Goal: Task Accomplishment & Management: Use online tool/utility

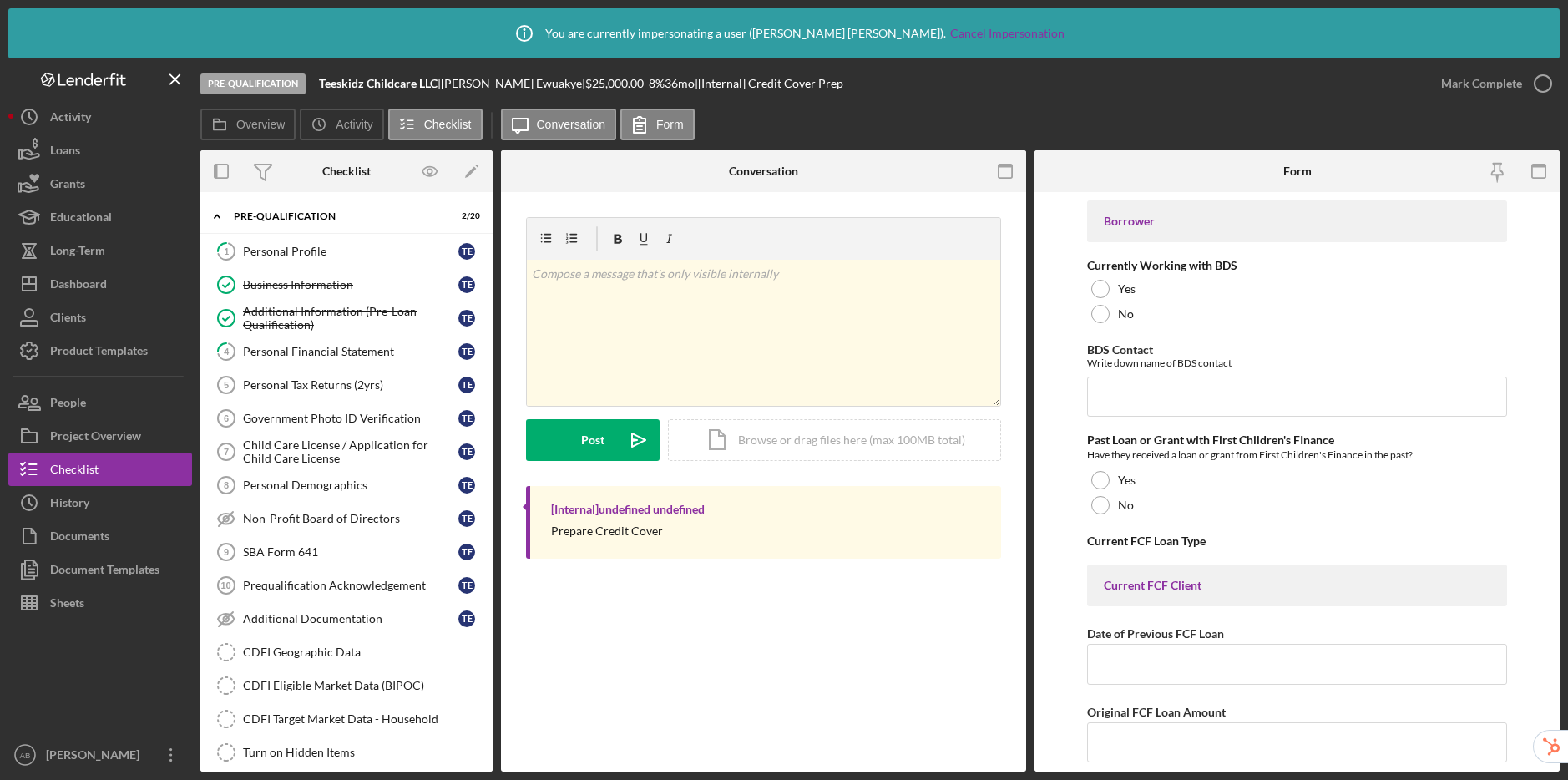
scroll to position [3347, 0]
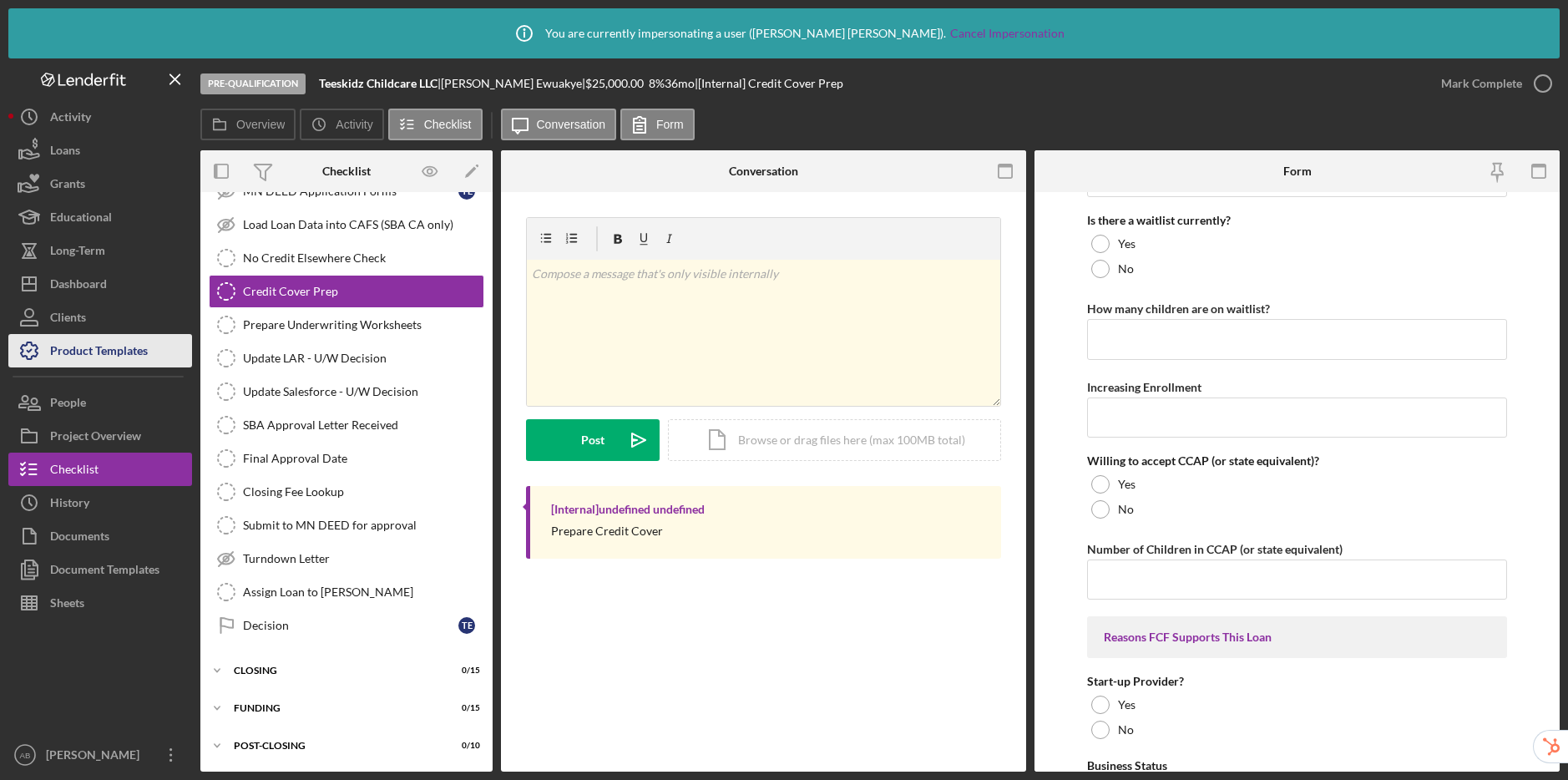
click at [103, 360] on div "Product Templates" at bounding box center [98, 353] width 97 height 38
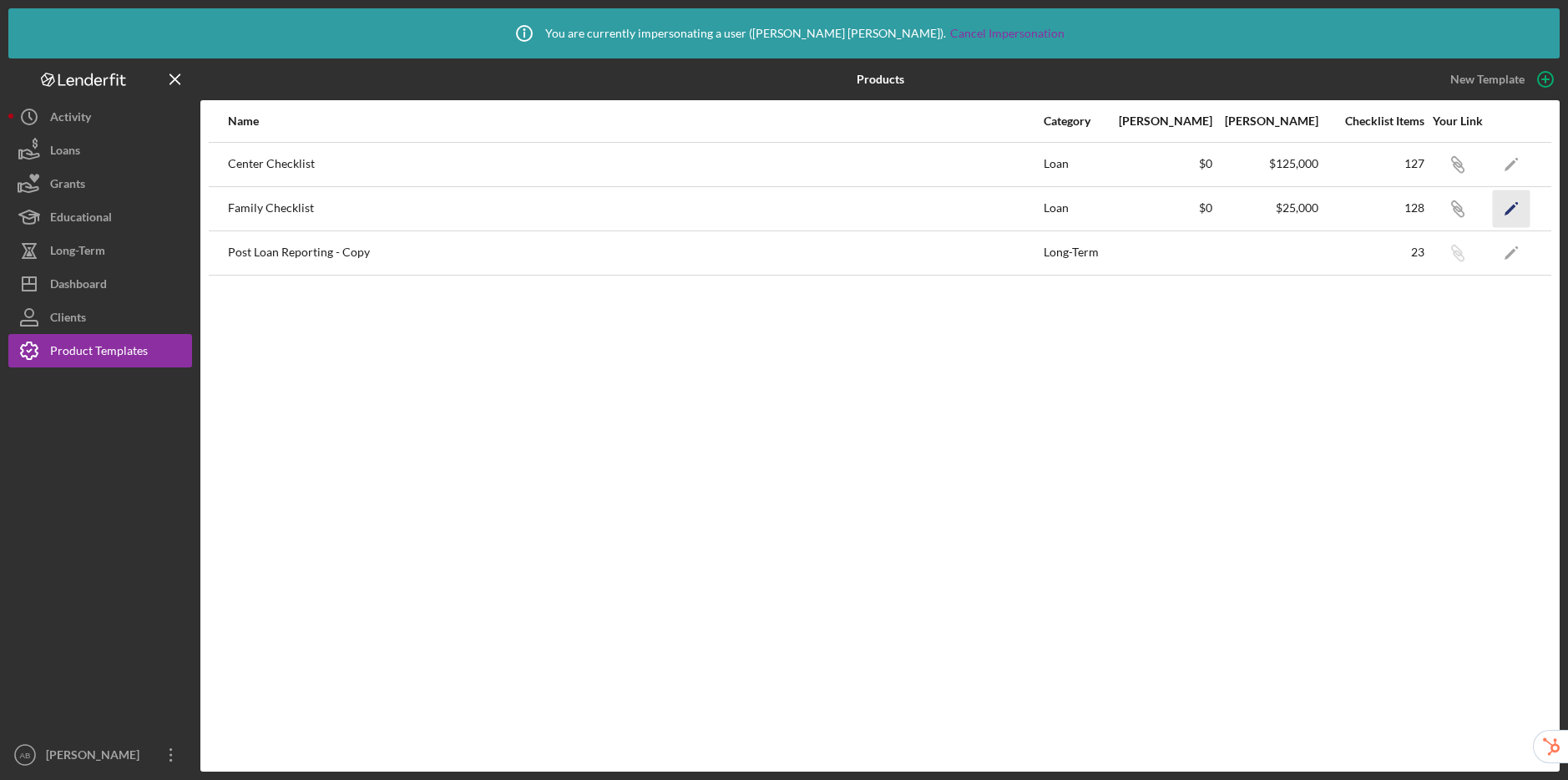
click at [1504, 203] on icon "Icon/Edit" at bounding box center [1511, 209] width 38 height 38
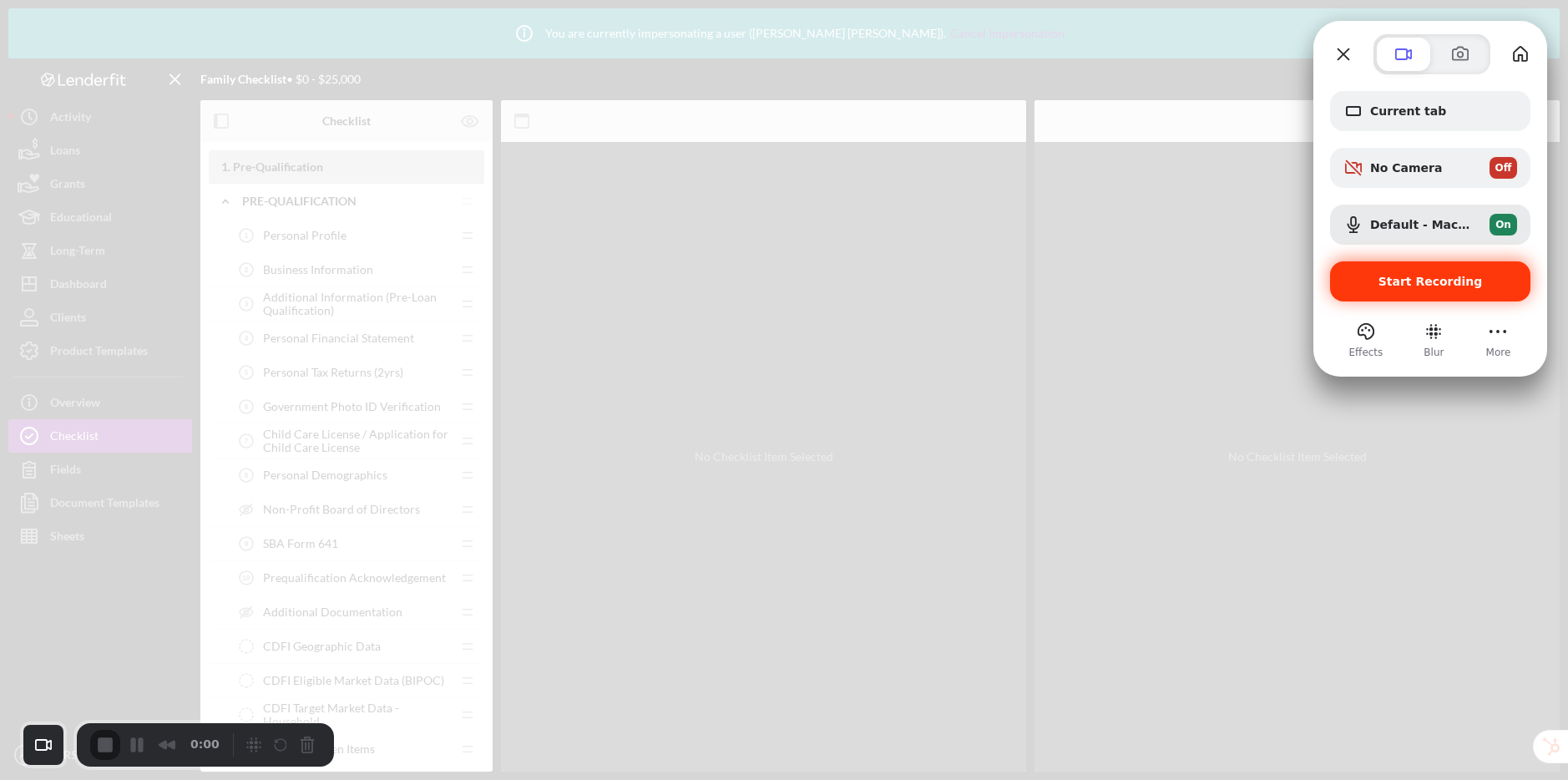
click at [1410, 290] on div "Start Recording" at bounding box center [1430, 281] width 201 height 40
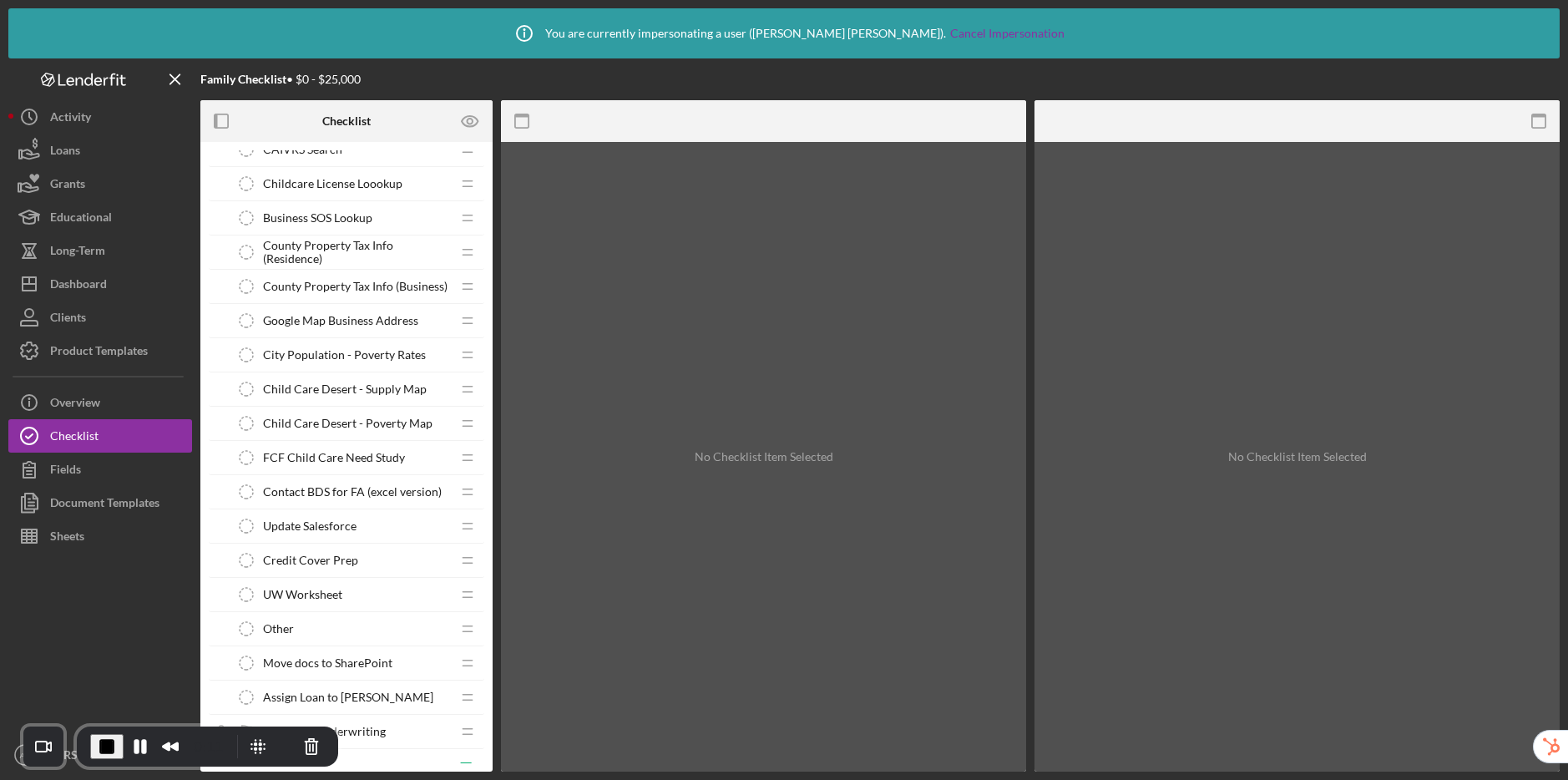
scroll to position [1911, 0]
click at [298, 556] on span "Credit Cover Prep" at bounding box center [311, 556] width 95 height 13
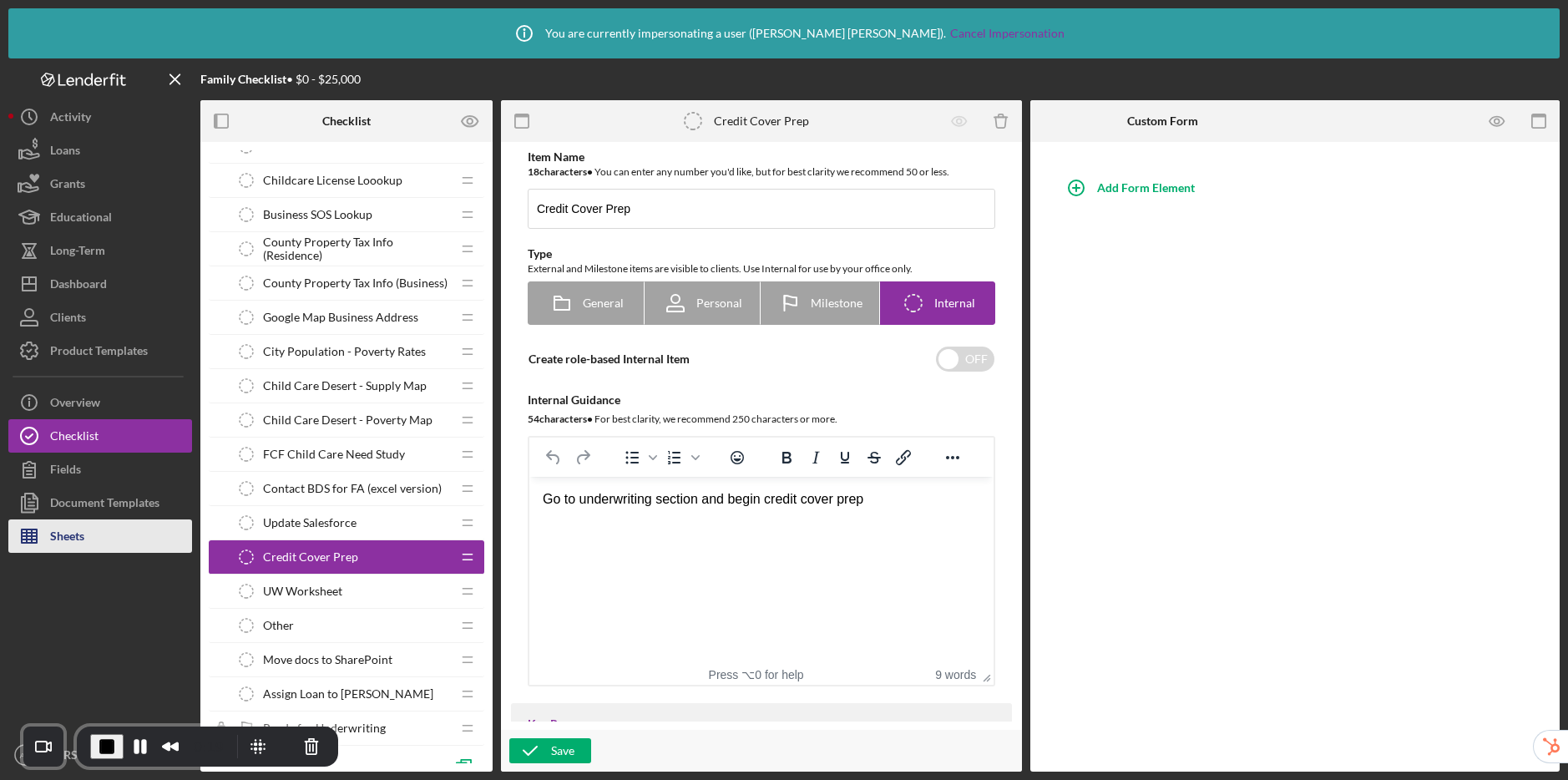
click at [84, 535] on div "Sheets" at bounding box center [67, 538] width 34 height 38
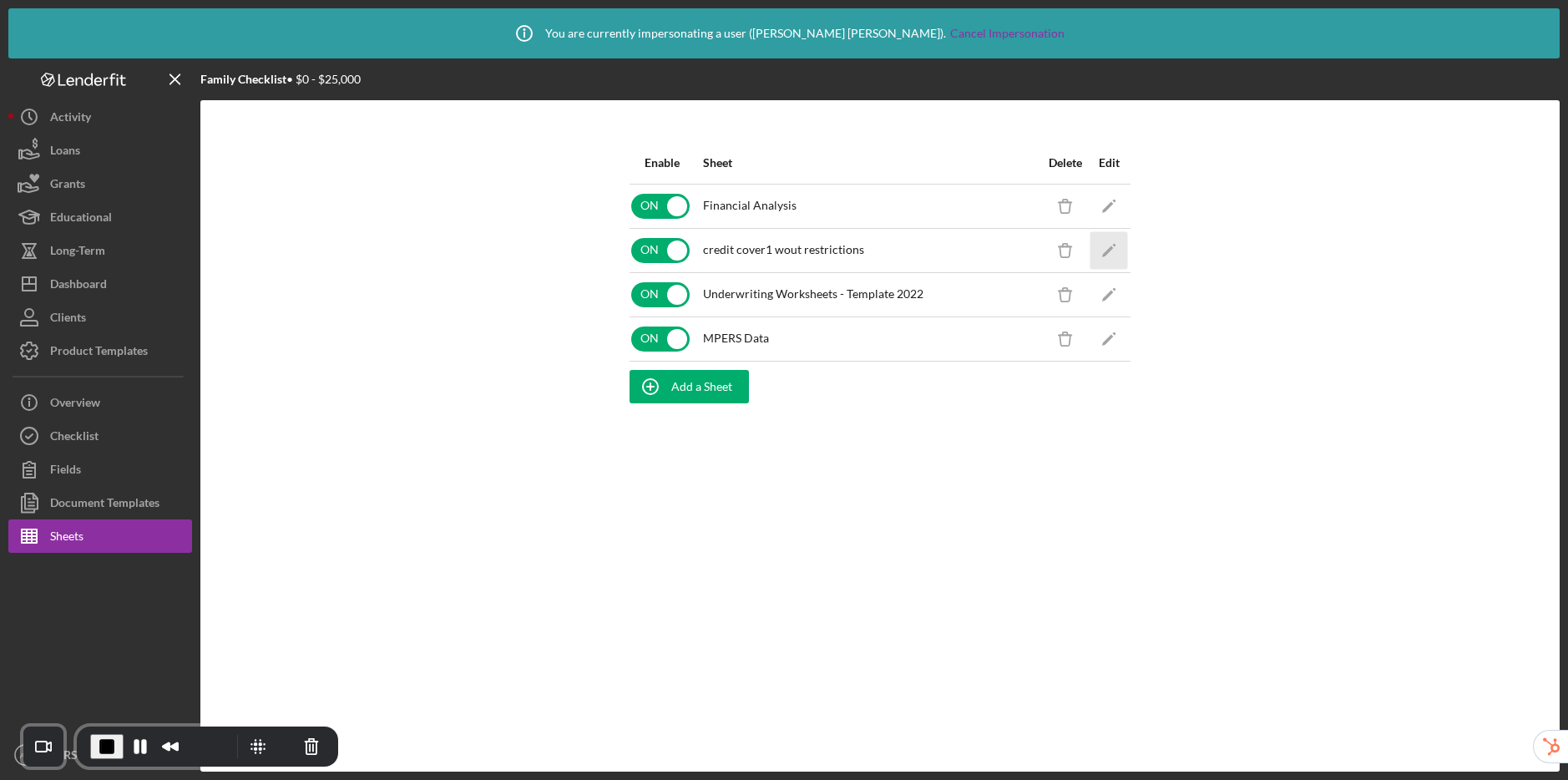
click at [1106, 252] on polygon "button" at bounding box center [1108, 251] width 12 height 12
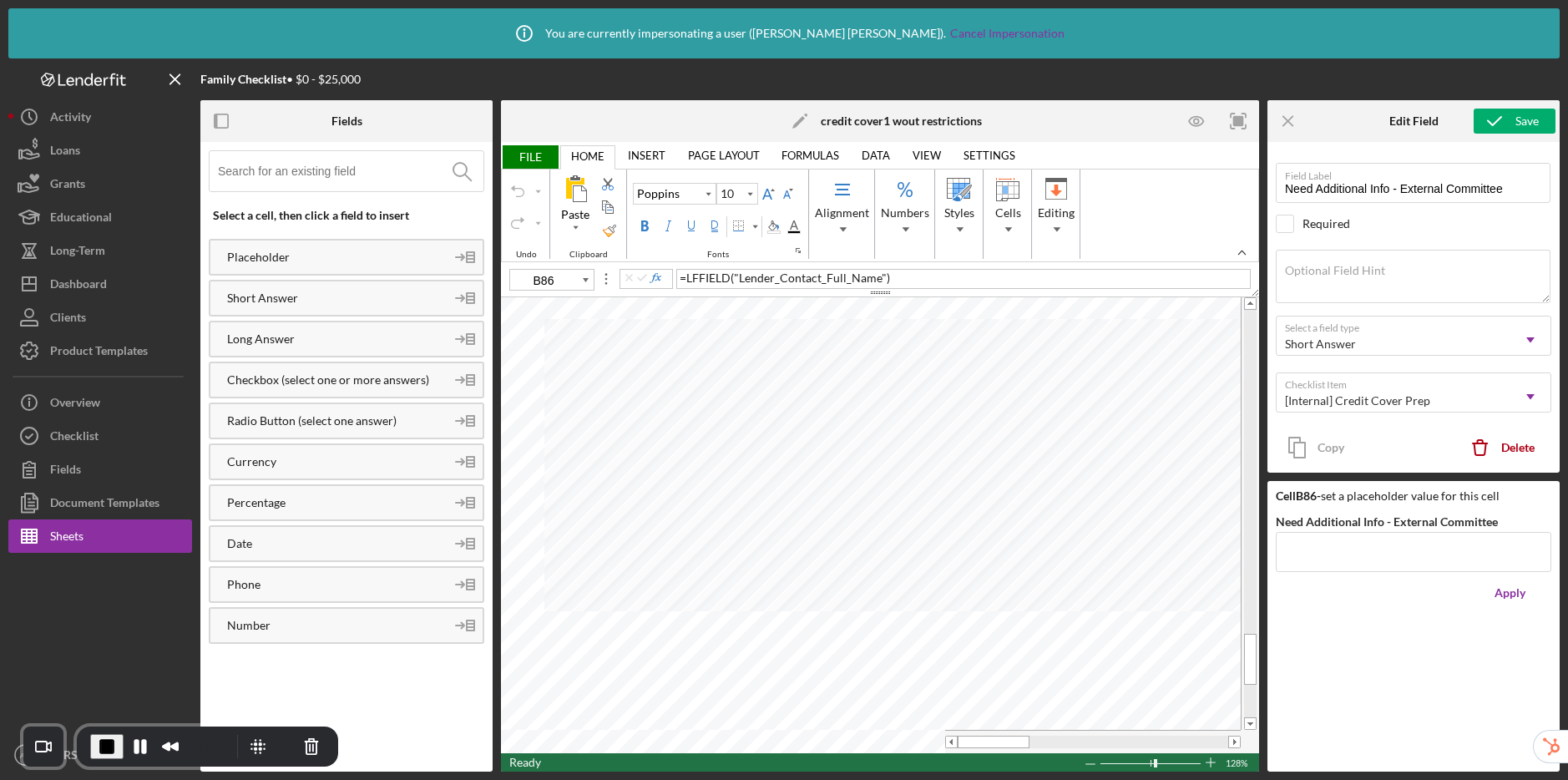
type input "B91"
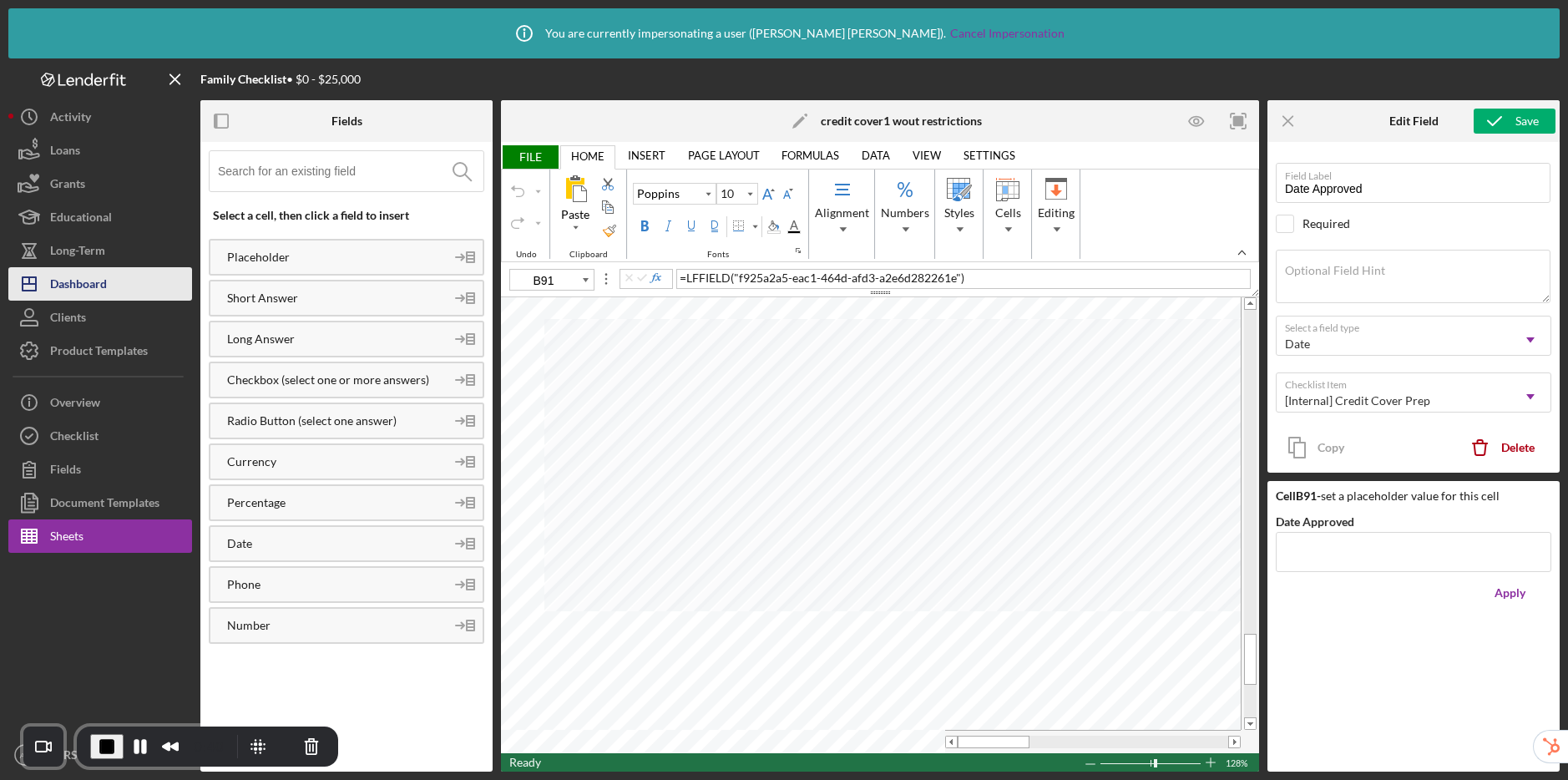
click at [80, 284] on div "Dashboard" at bounding box center [78, 286] width 57 height 38
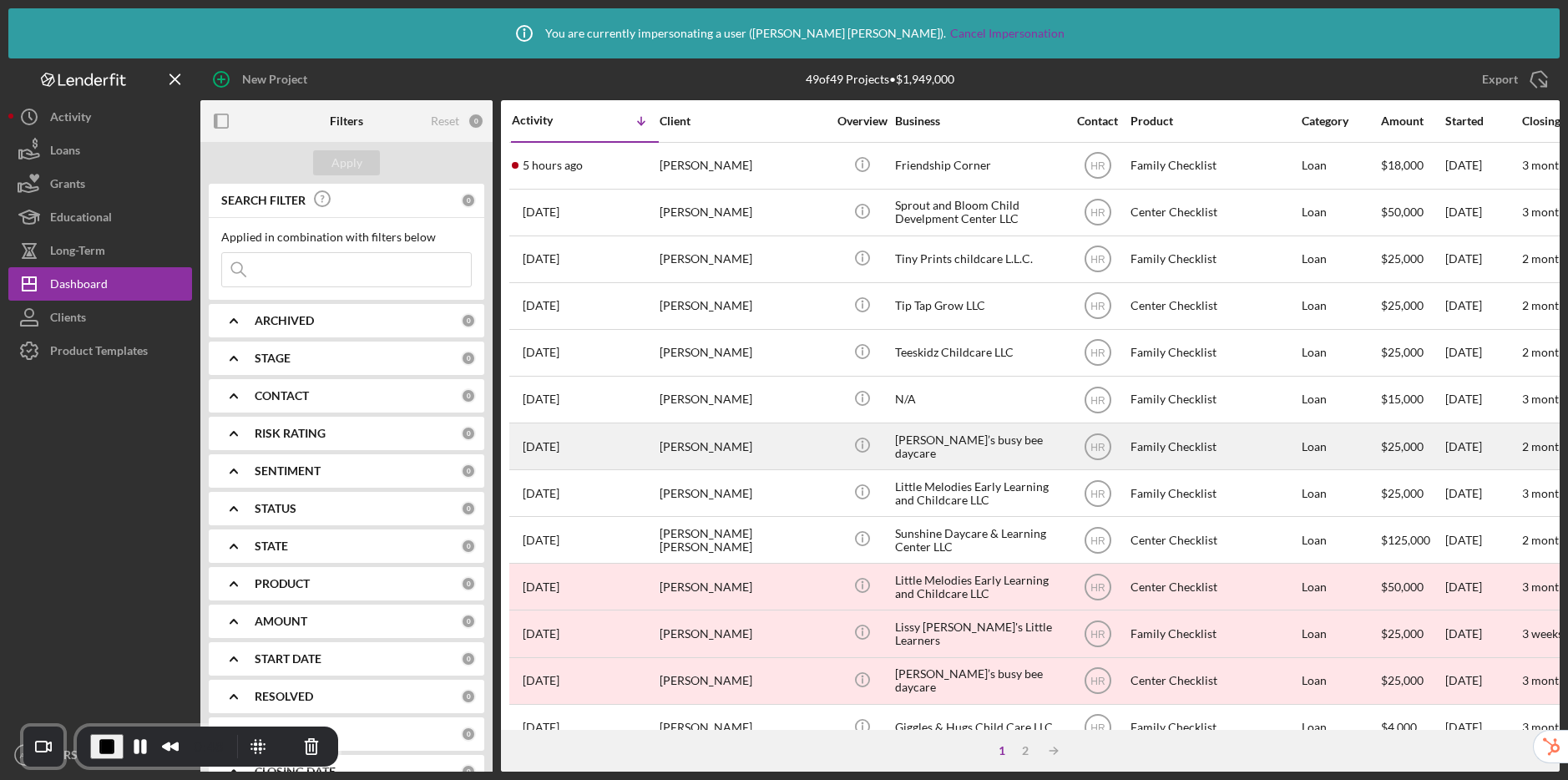
click at [1169, 455] on div "Family Checklist" at bounding box center [1213, 446] width 167 height 45
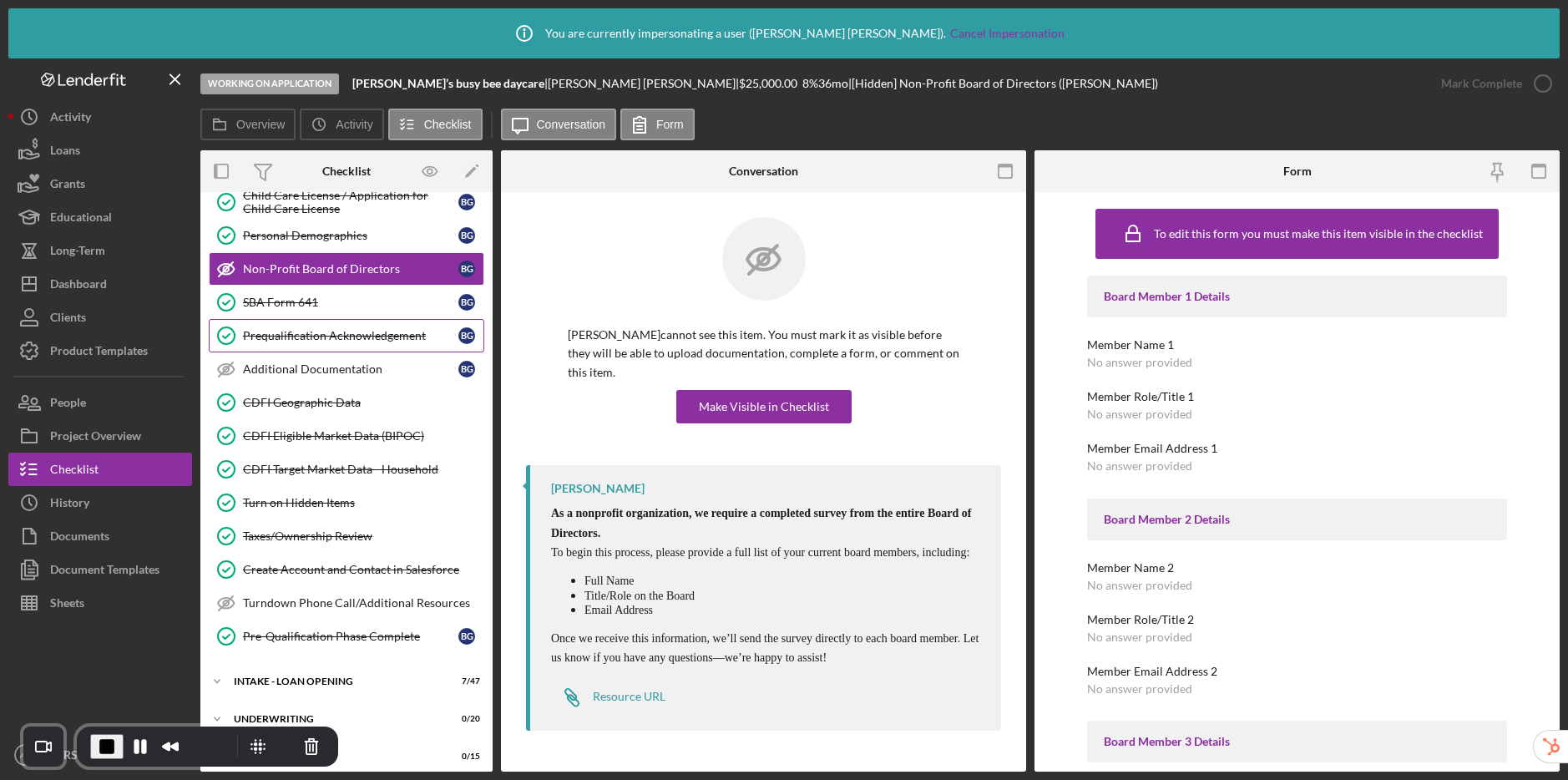
scroll to position [336, 0]
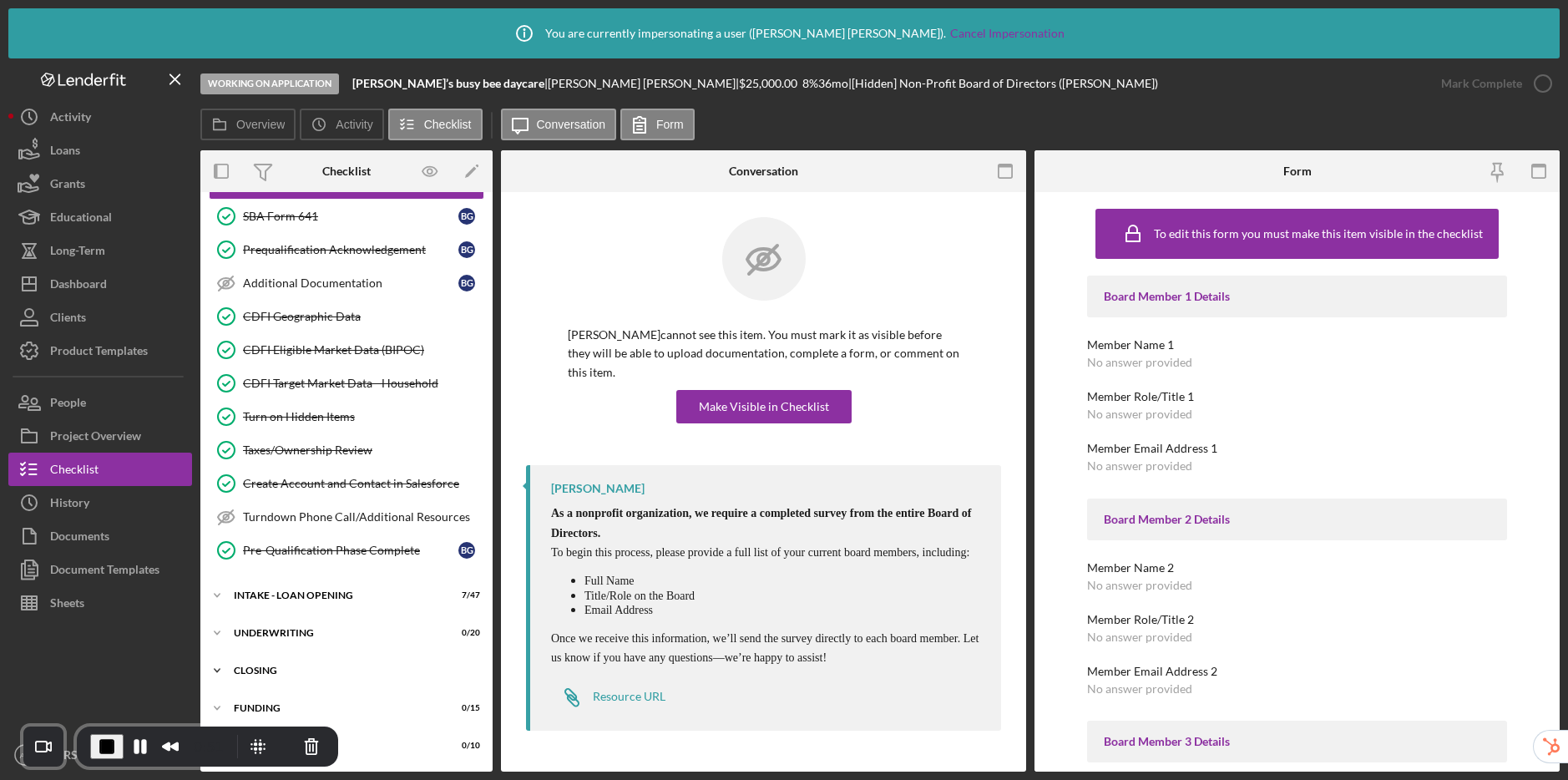
click at [275, 672] on div "CLOSING" at bounding box center [352, 670] width 237 height 10
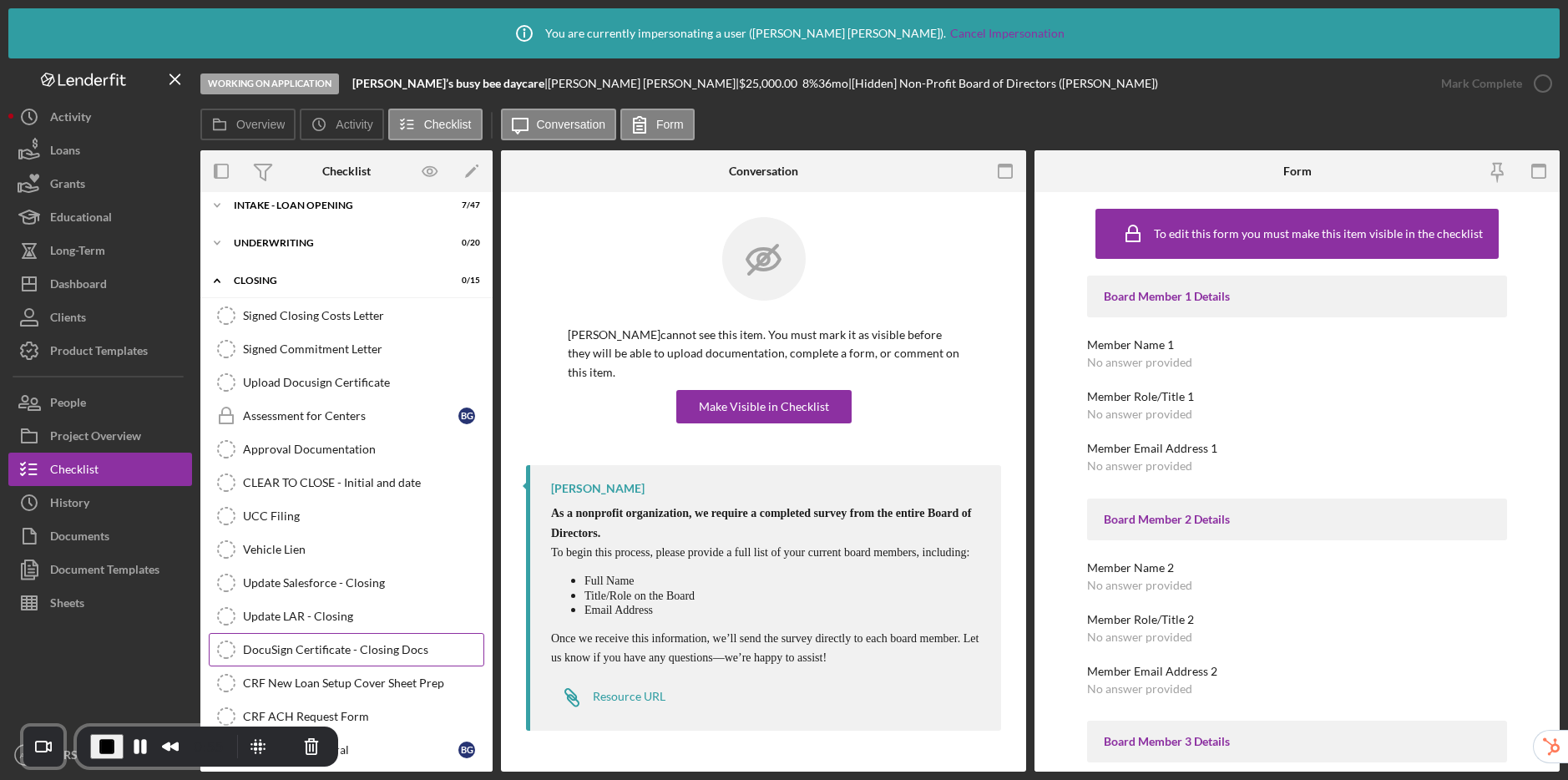
scroll to position [697, 0]
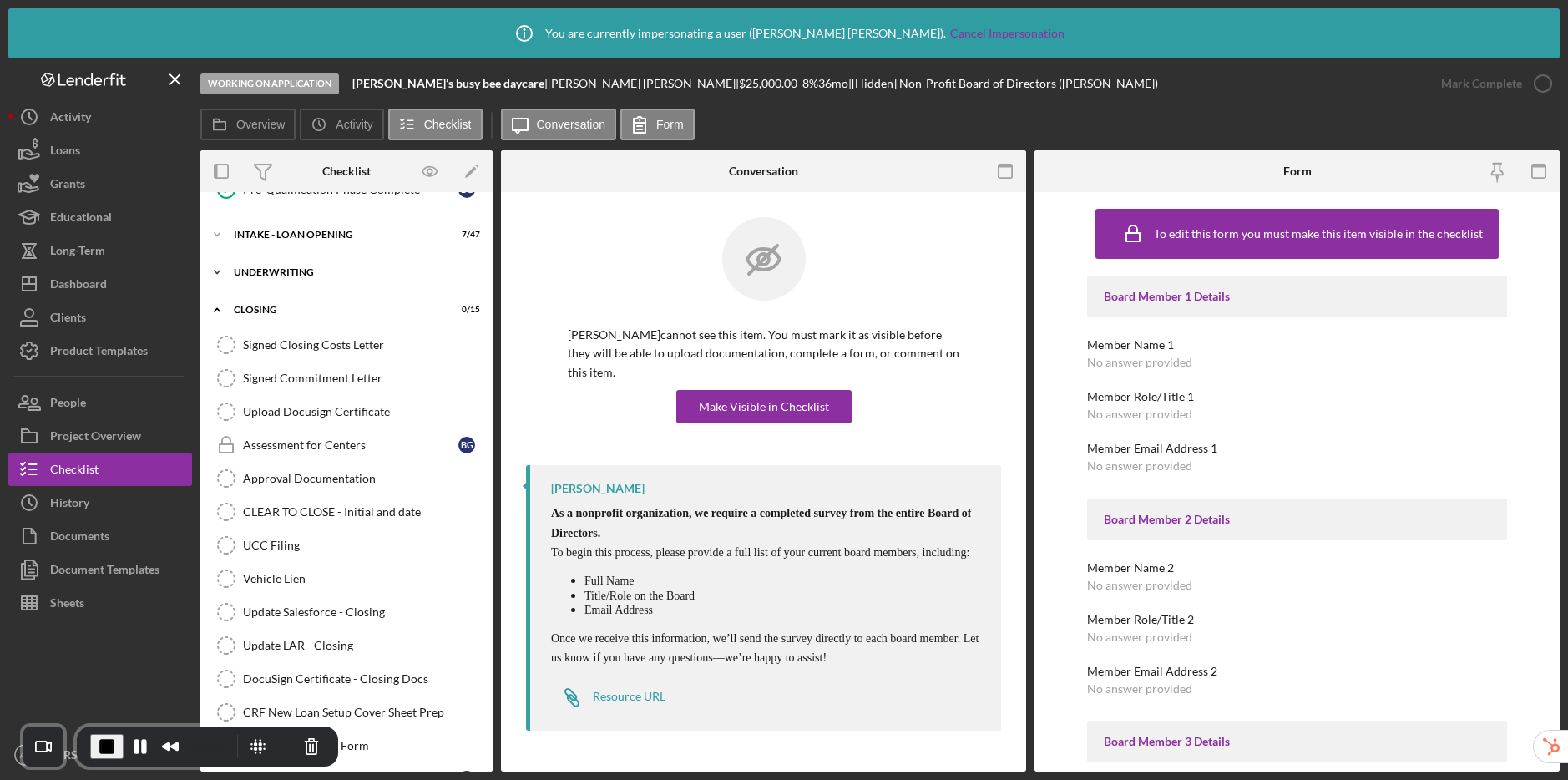
click at [284, 282] on div "Icon/Expander UNDERWRITING 0 / 20" at bounding box center [347, 272] width 292 height 34
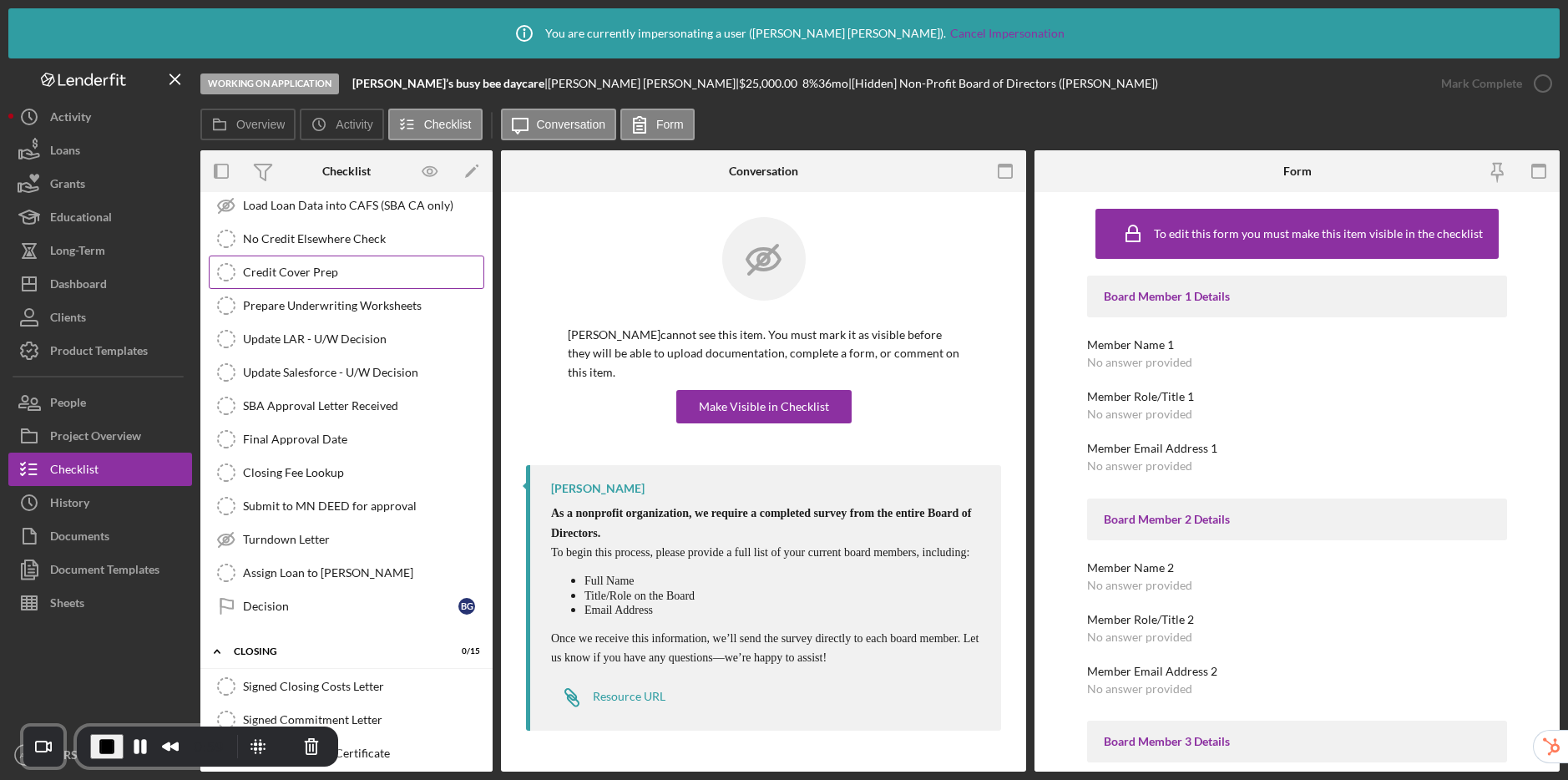
scroll to position [1001, 0]
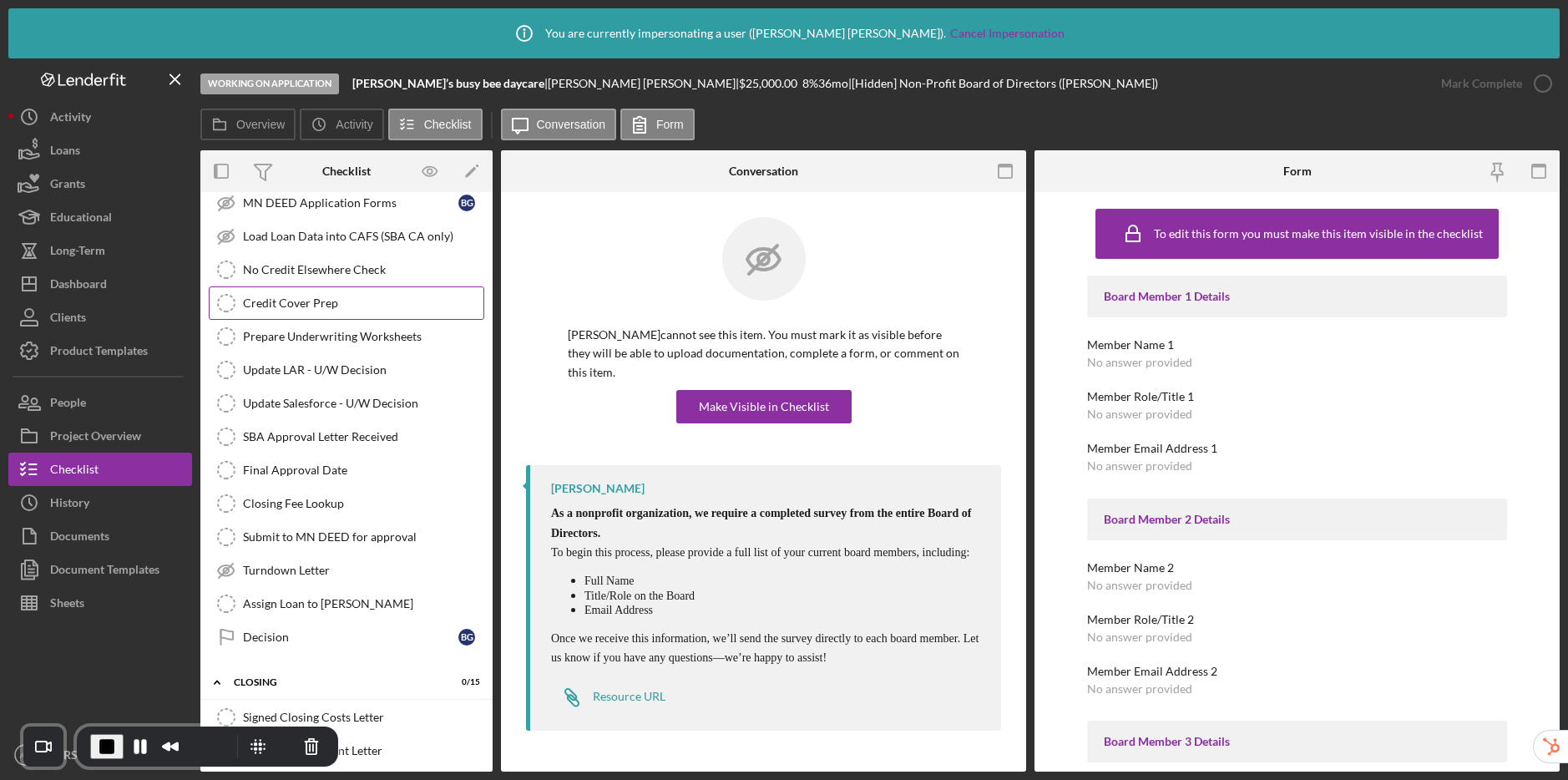
click at [285, 310] on link "Credit Cover Prep Credit Cover Prep" at bounding box center [346, 303] width 275 height 34
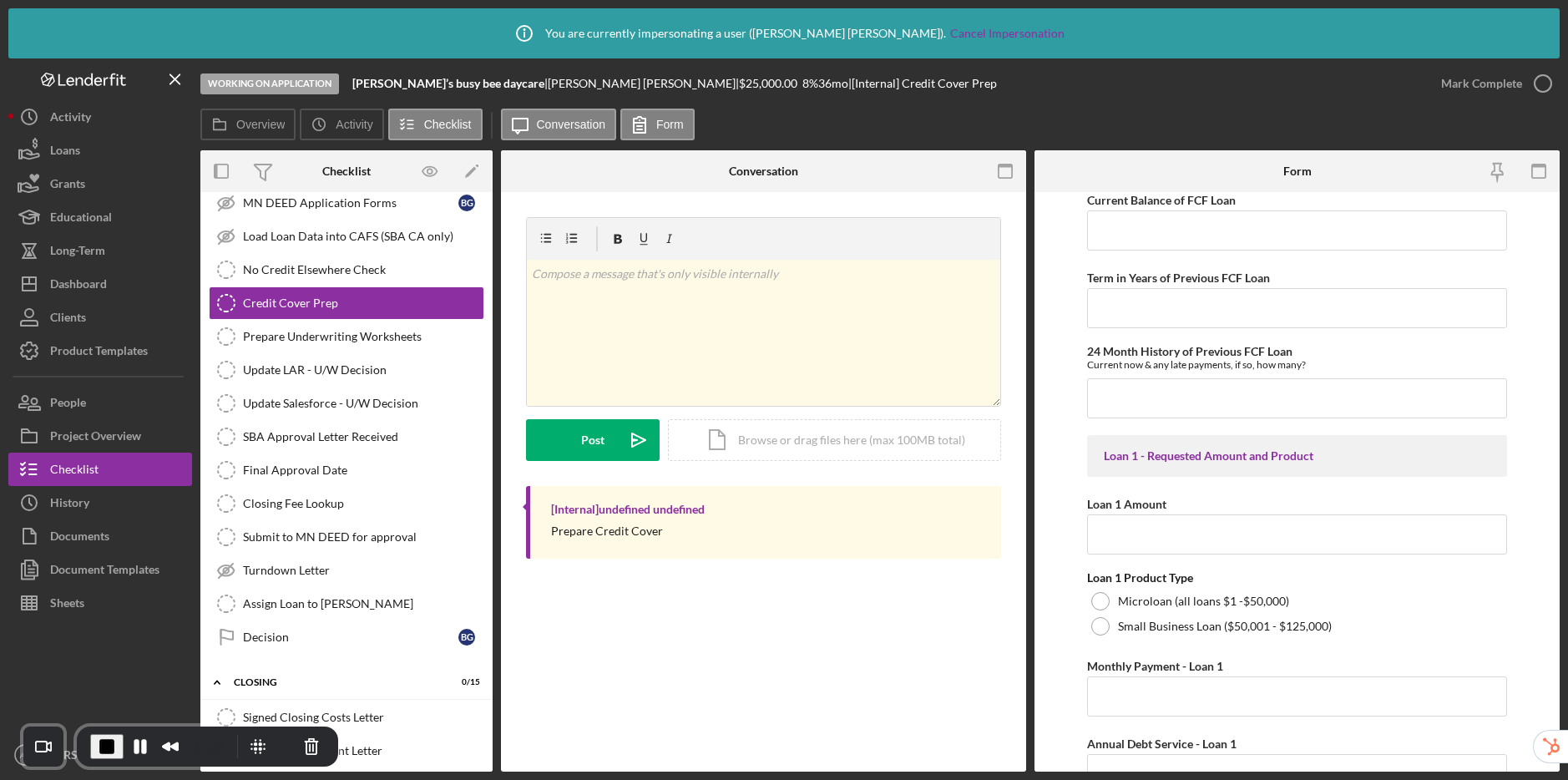
scroll to position [670, 0]
click at [101, 747] on span "End Recording" at bounding box center [106, 745] width 20 height 20
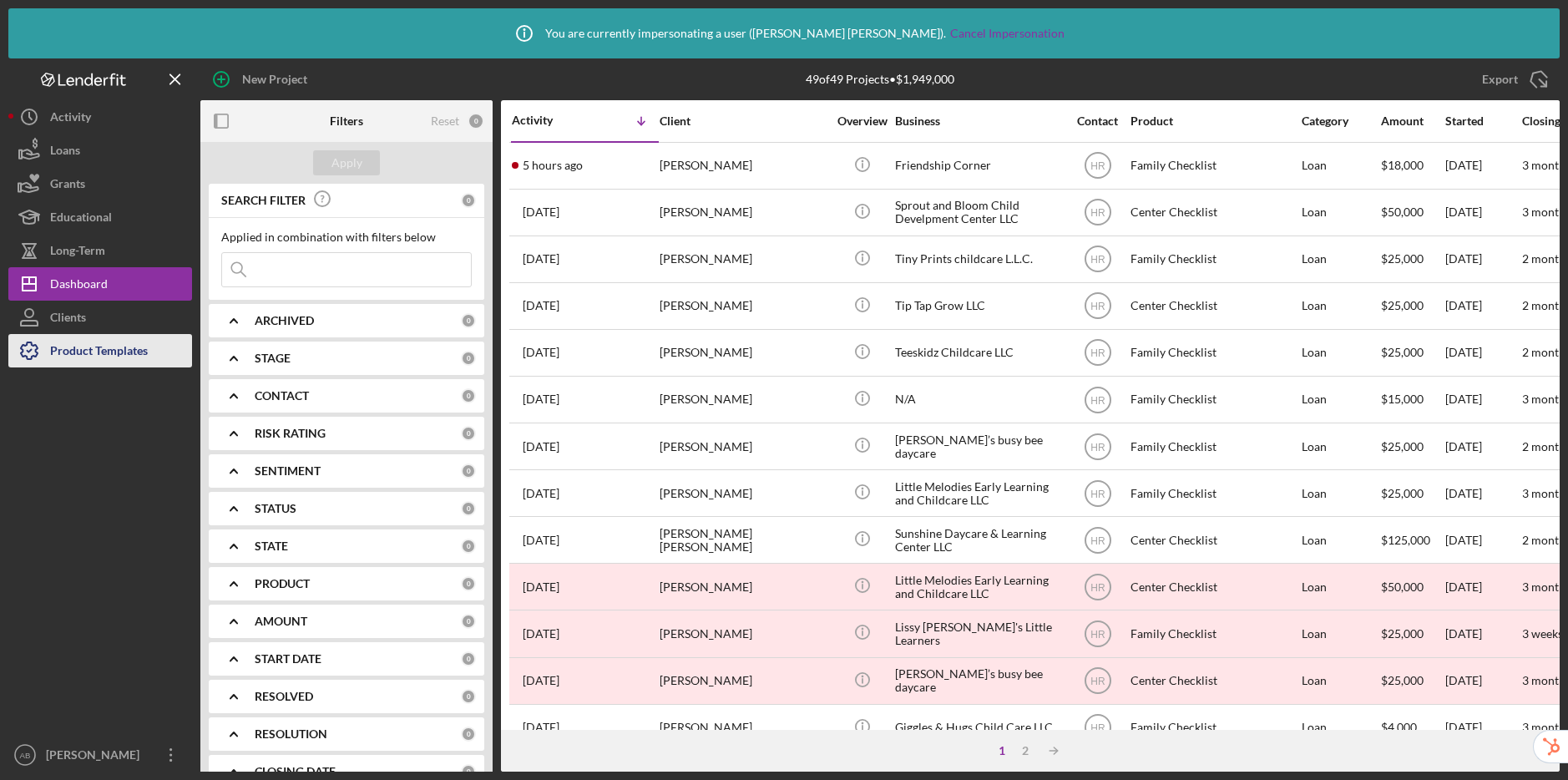
click at [125, 355] on div "Product Templates" at bounding box center [98, 353] width 97 height 38
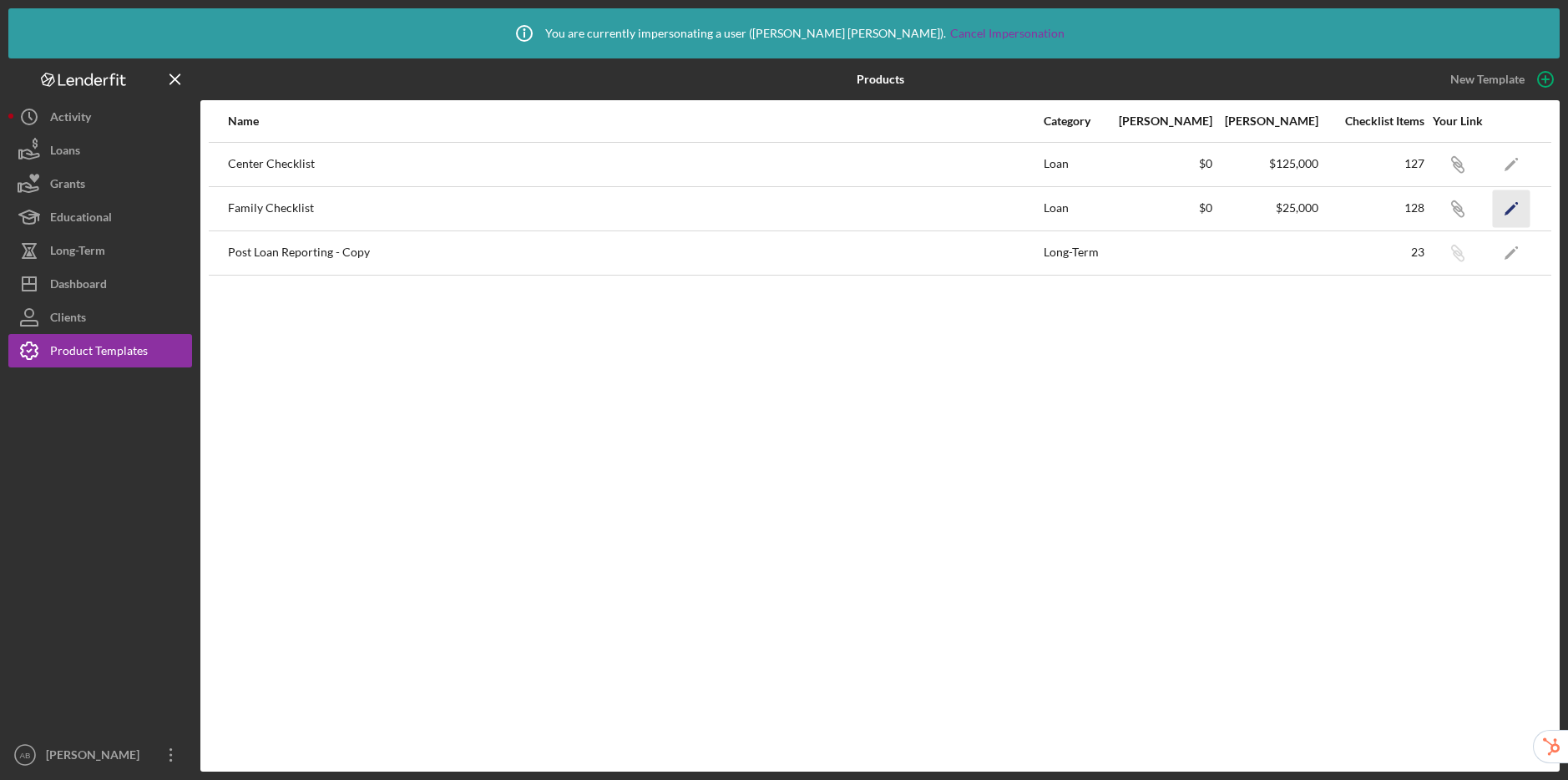
click at [1505, 209] on icon "Icon/Edit" at bounding box center [1511, 209] width 38 height 38
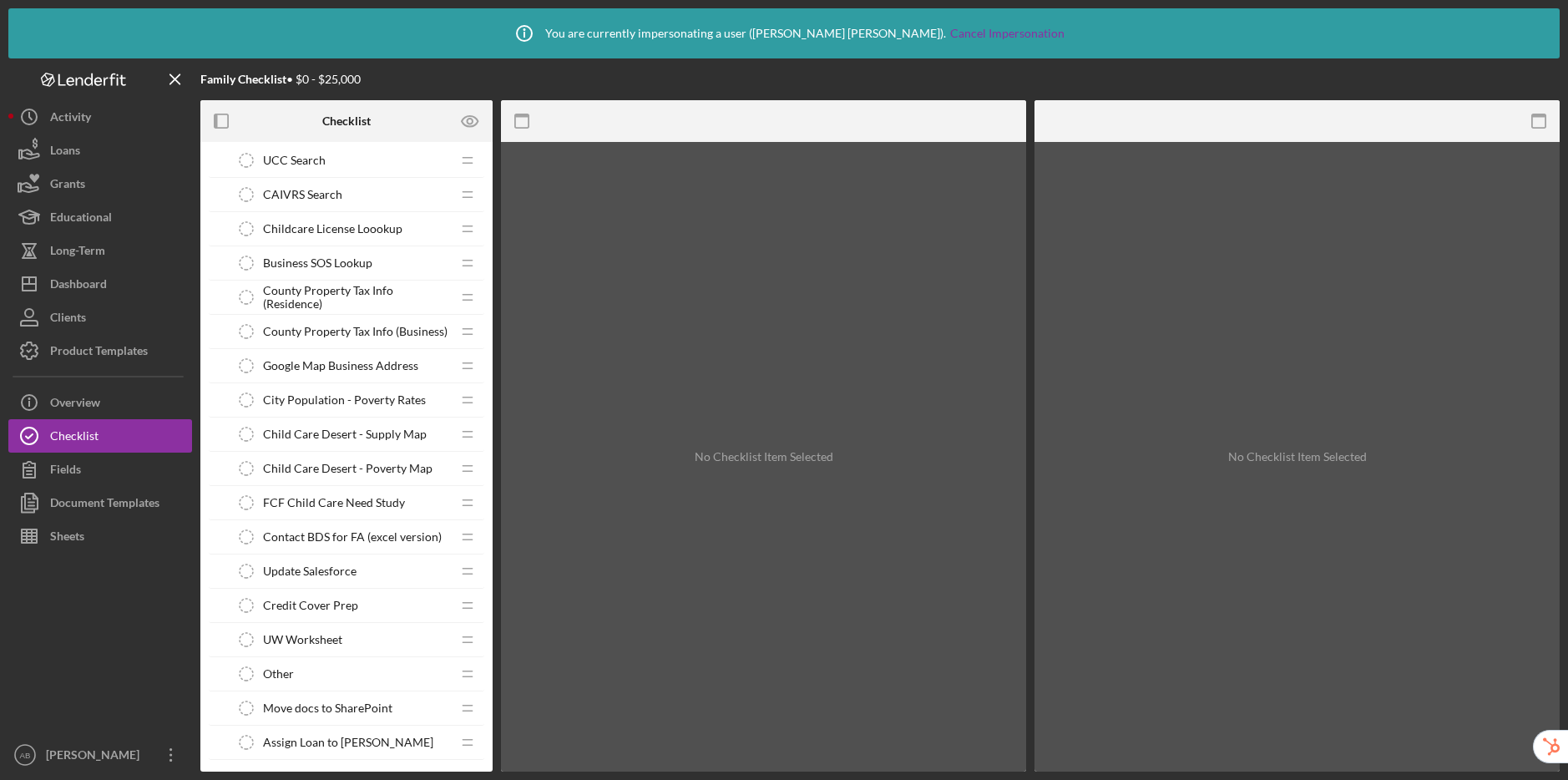
scroll to position [1877, 0]
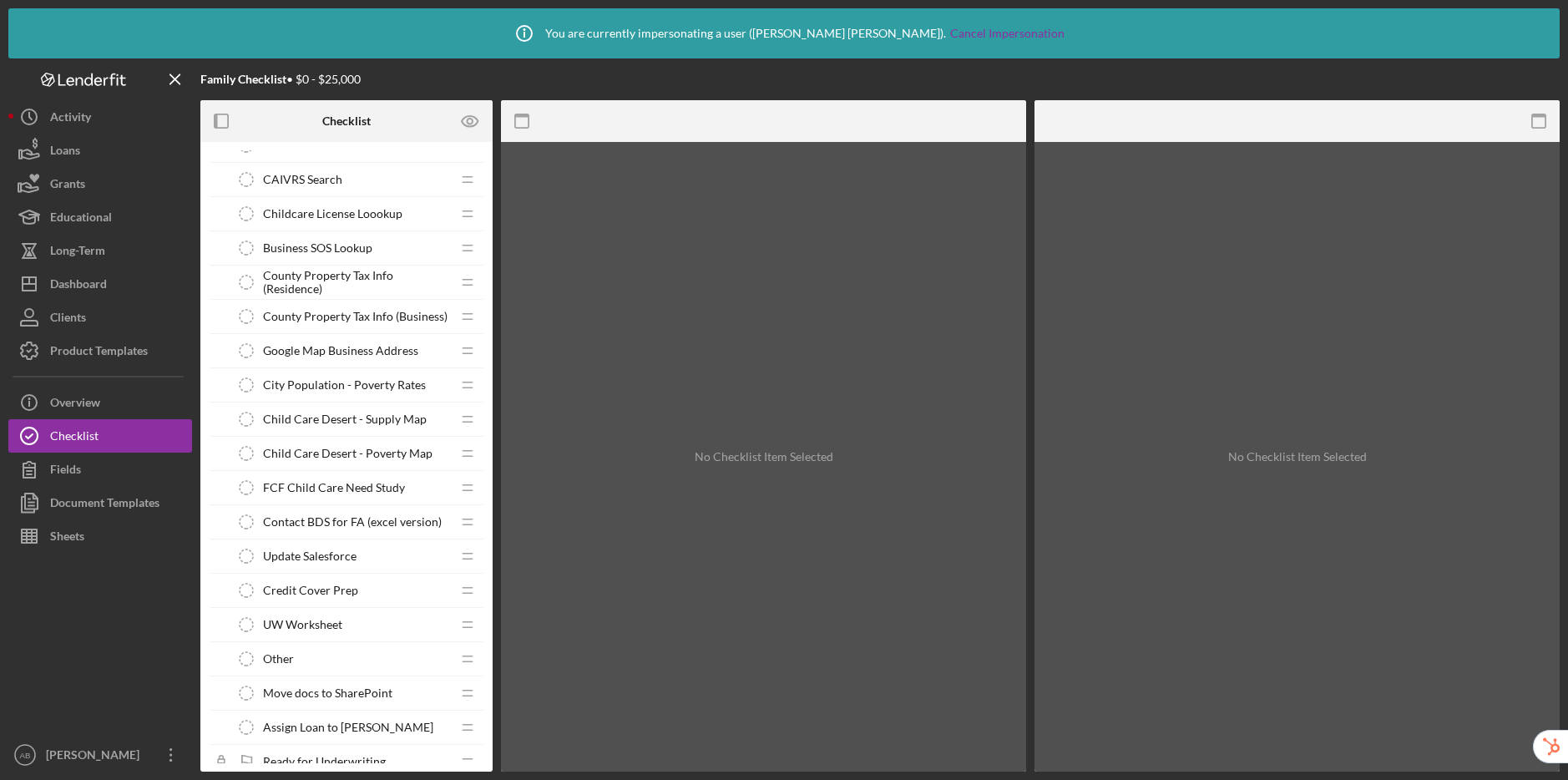
click at [342, 584] on span "Credit Cover Prep" at bounding box center [311, 589] width 95 height 13
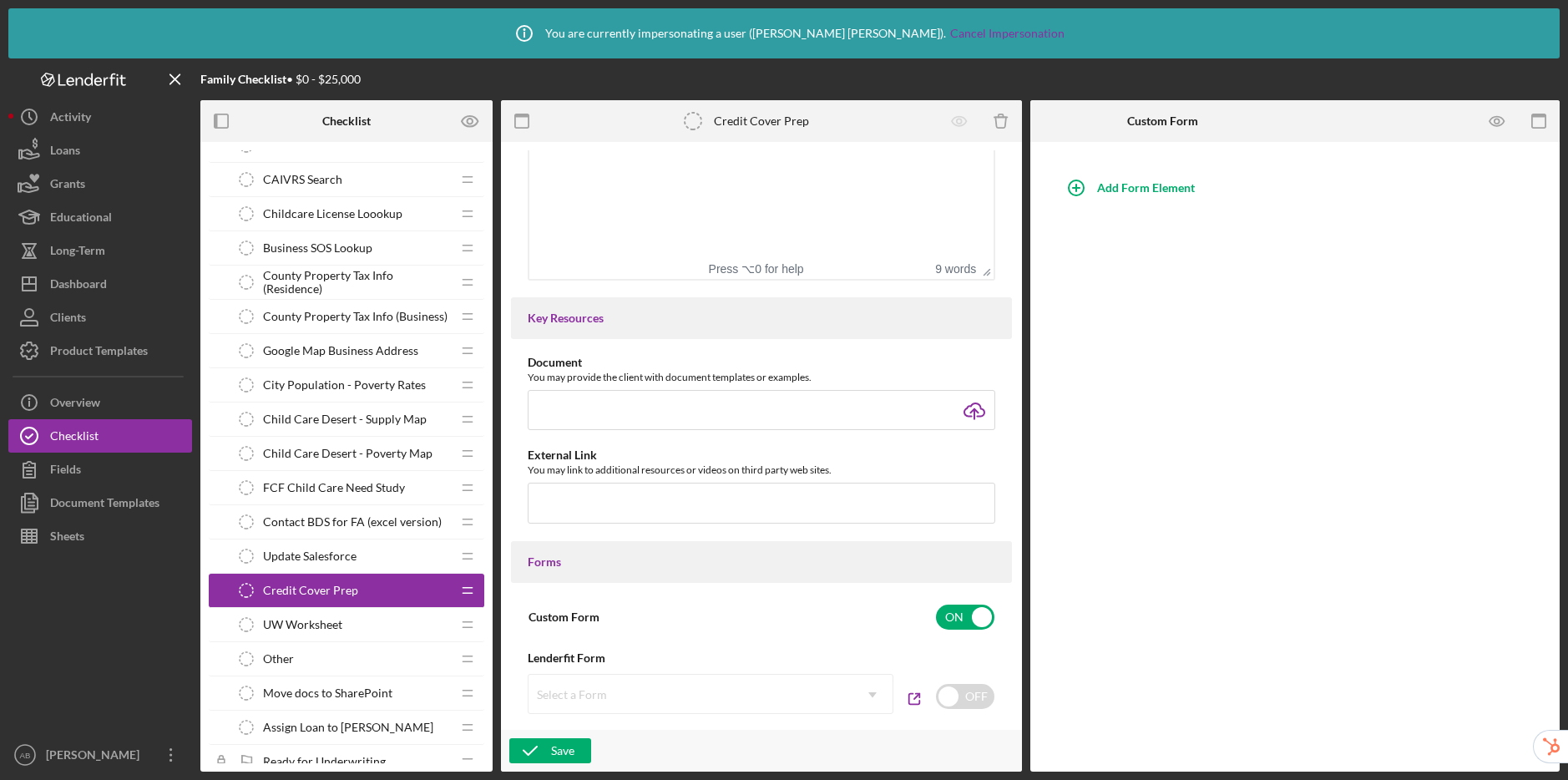
scroll to position [826, 0]
